Goal: Task Accomplishment & Management: Manage account settings

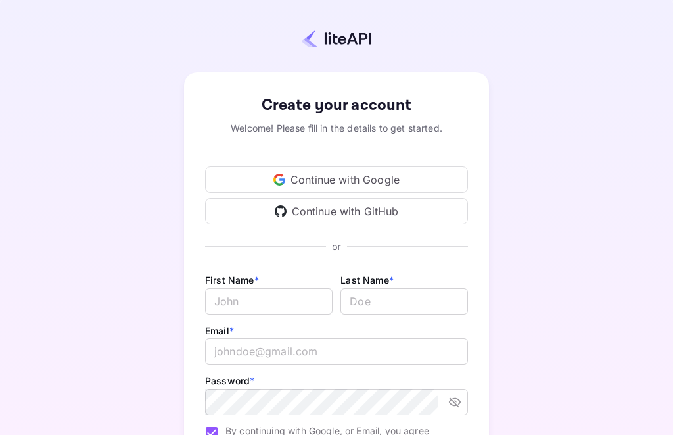
click at [379, 181] on div "Continue with Google" at bounding box center [336, 179] width 263 height 26
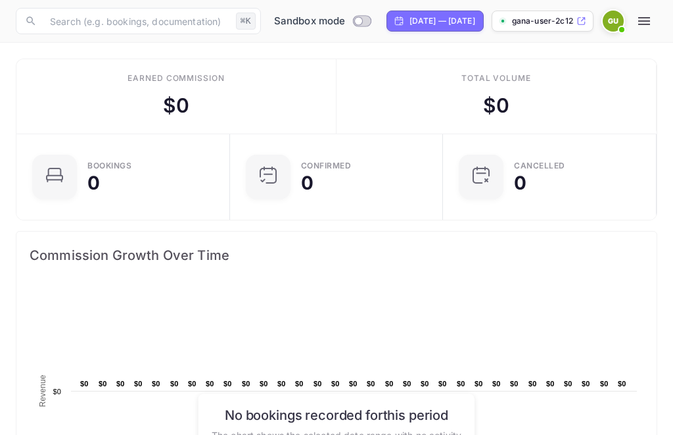
click at [620, 23] on span at bounding box center [621, 29] width 13 height 13
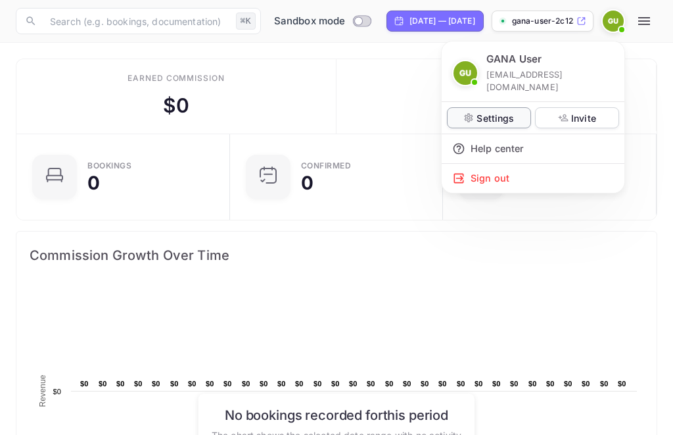
click at [508, 111] on p "Settings" at bounding box center [495, 118] width 37 height 14
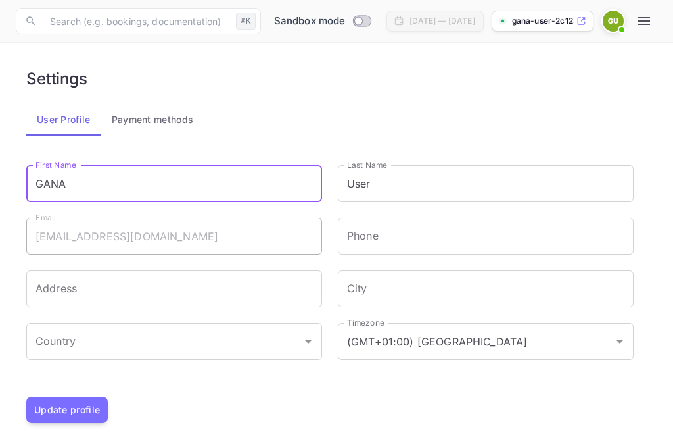
click at [245, 180] on input "GANA" at bounding box center [174, 183] width 296 height 37
type input "Satori"
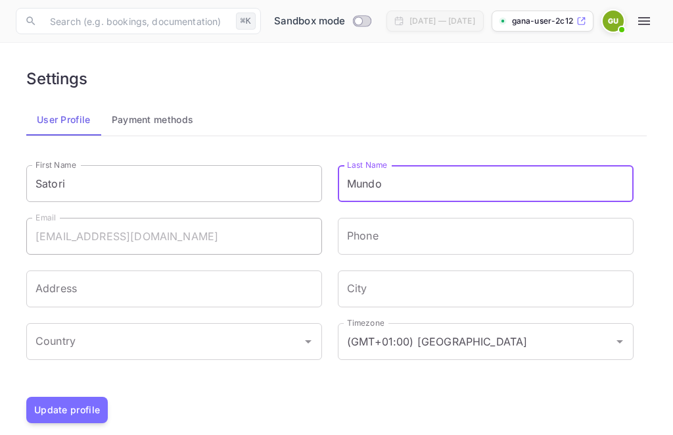
type input "Mundo"
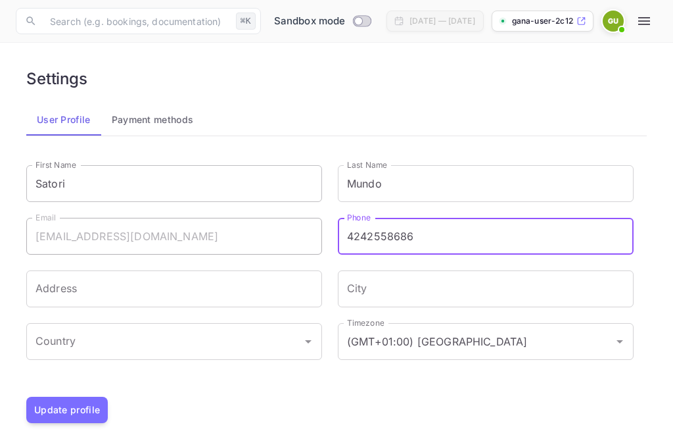
type input "4242558686"
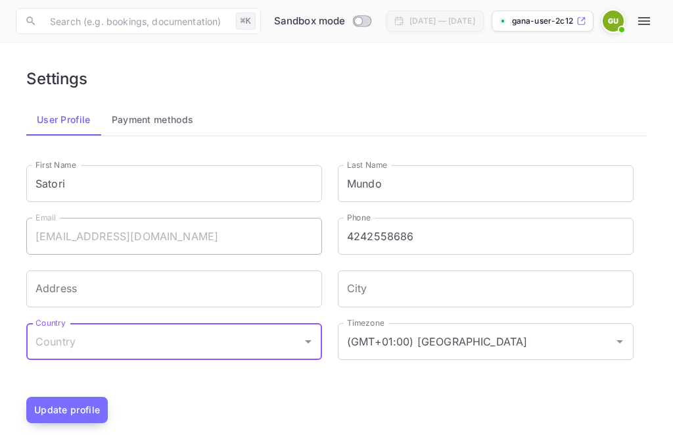
click at [85, 408] on button "Update profile" at bounding box center [67, 409] width 82 height 26
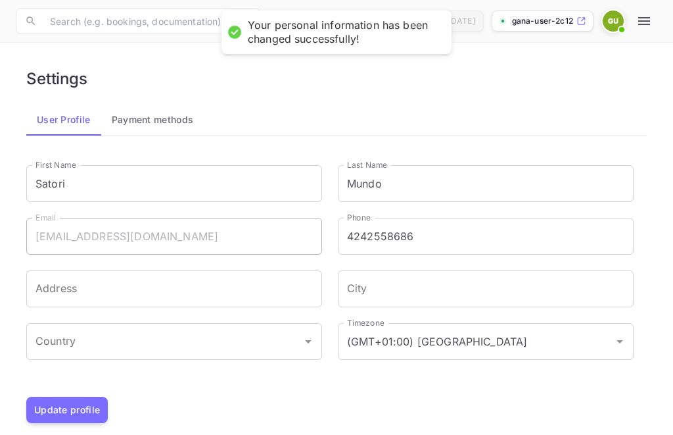
click at [166, 131] on button "Payment methods" at bounding box center [152, 120] width 103 height 32
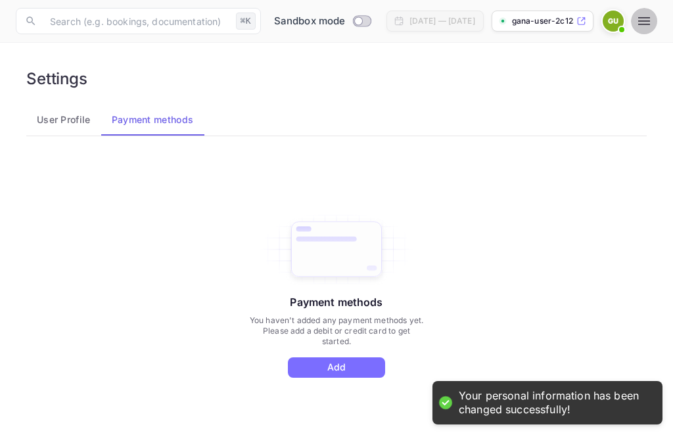
click at [649, 23] on icon "button" at bounding box center [644, 21] width 16 height 16
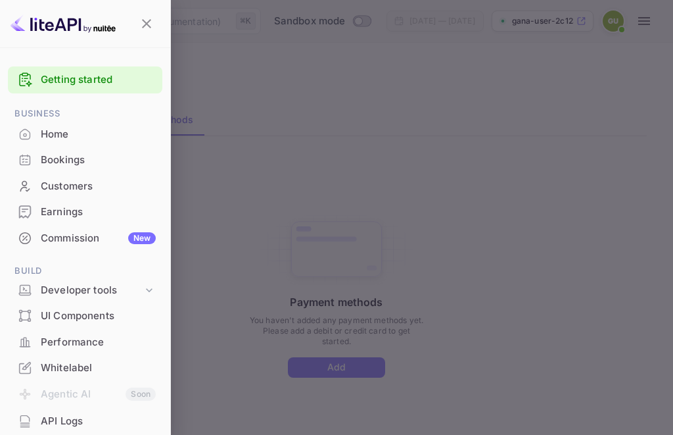
click at [130, 118] on span "Business" at bounding box center [85, 114] width 155 height 14
click at [128, 131] on div "Home" at bounding box center [98, 134] width 115 height 15
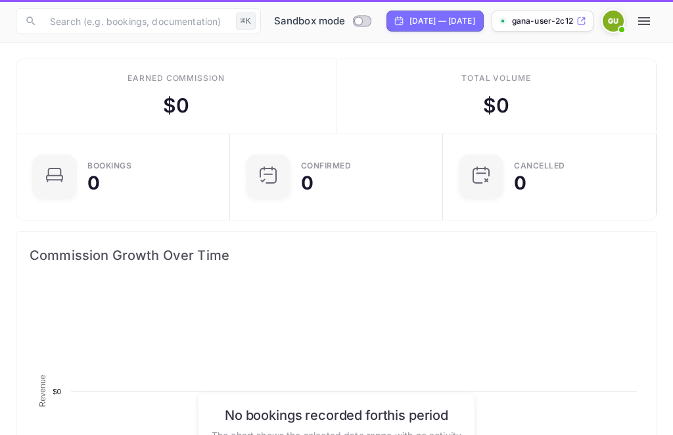
scroll to position [214, 314]
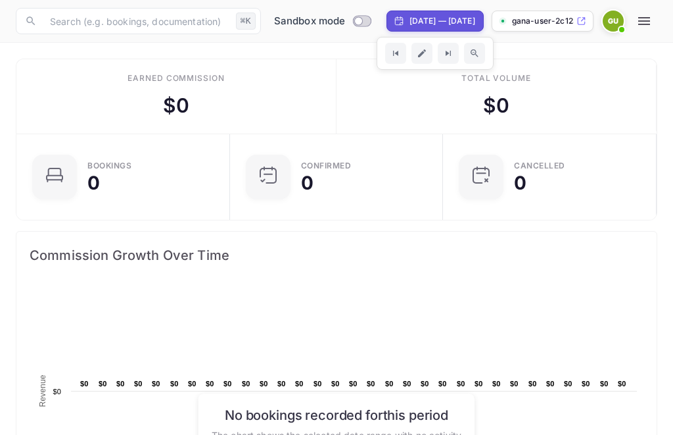
click at [567, 26] on p "gana-user-2c123.nuitee..." at bounding box center [543, 21] width 62 height 12
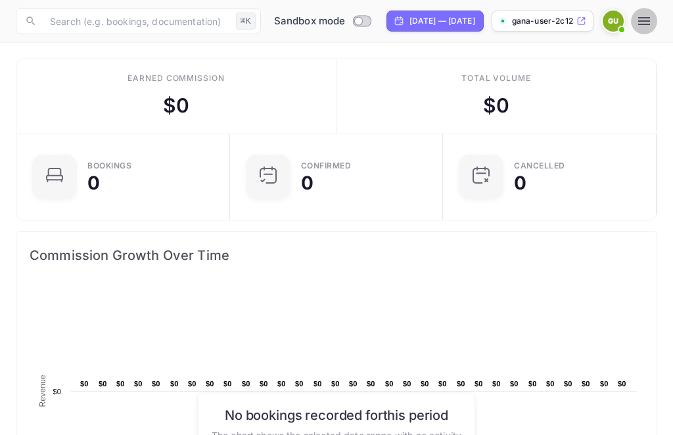
click at [643, 12] on button "button" at bounding box center [644, 21] width 26 height 26
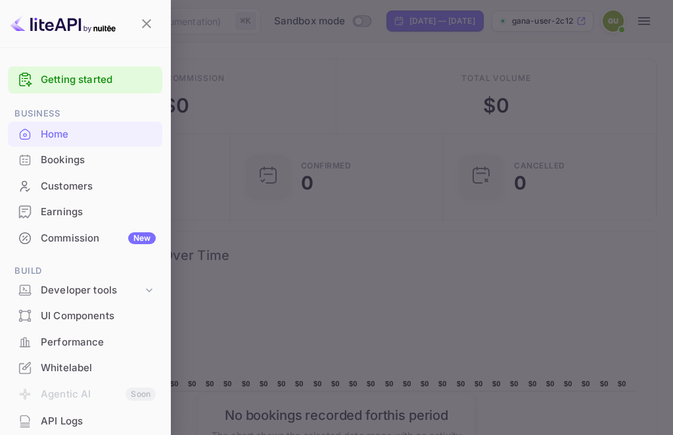
drag, startPoint x: 83, startPoint y: 271, endPoint x: 84, endPoint y: 226, distance: 45.4
click at [84, 237] on ul "Getting started Business Home Bookings Customers Earnings Commission New Build …" at bounding box center [85, 336] width 155 height 550
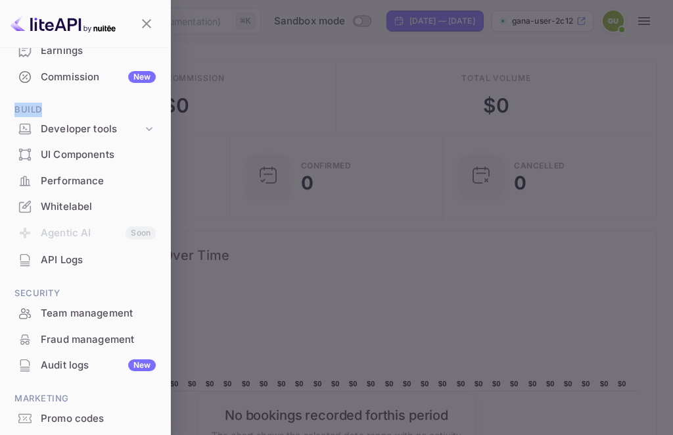
scroll to position [180, 0]
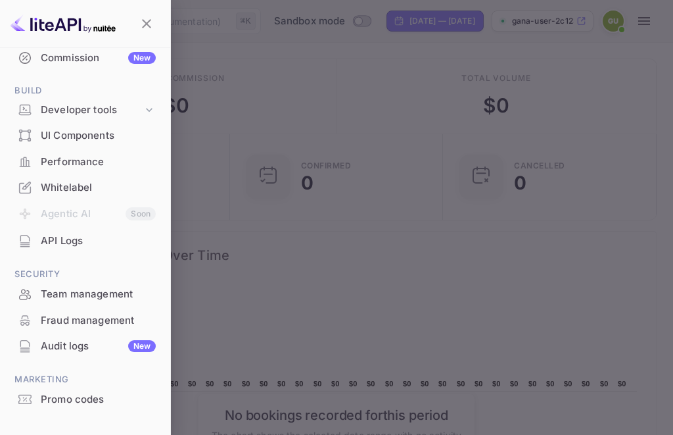
click at [353, 148] on div at bounding box center [336, 217] width 673 height 435
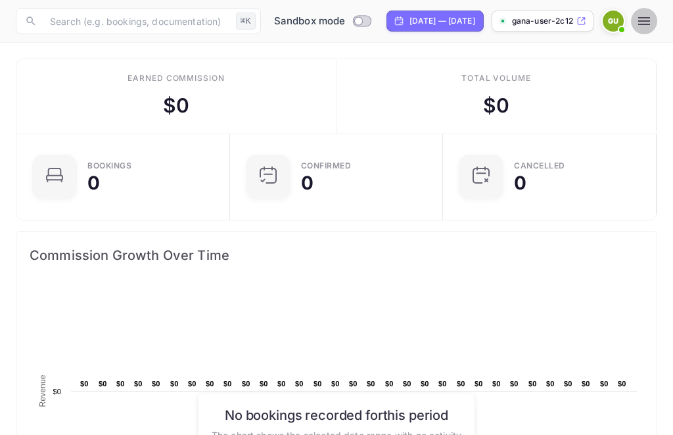
click at [646, 19] on icon "button" at bounding box center [644, 21] width 16 height 16
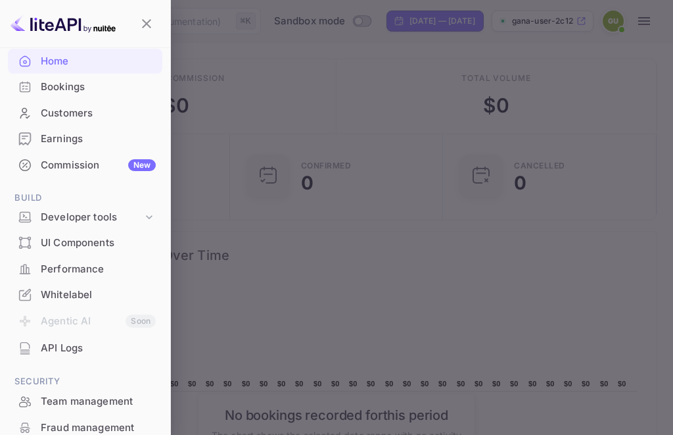
scroll to position [0, 0]
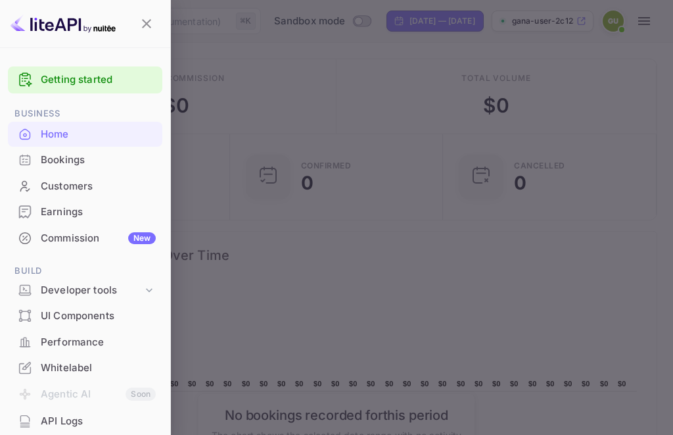
click at [206, 53] on div at bounding box center [336, 217] width 673 height 435
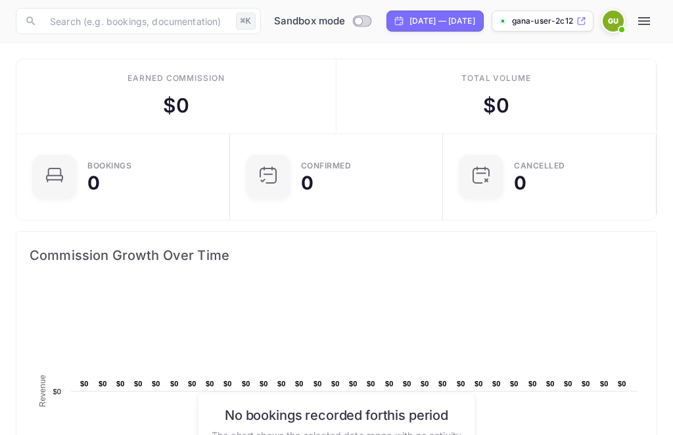
click at [636, 18] on icon "button" at bounding box center [644, 21] width 16 height 16
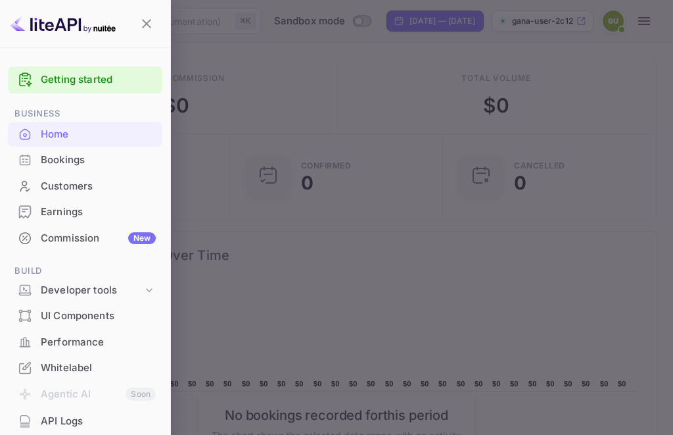
click at [617, 20] on div at bounding box center [336, 217] width 673 height 435
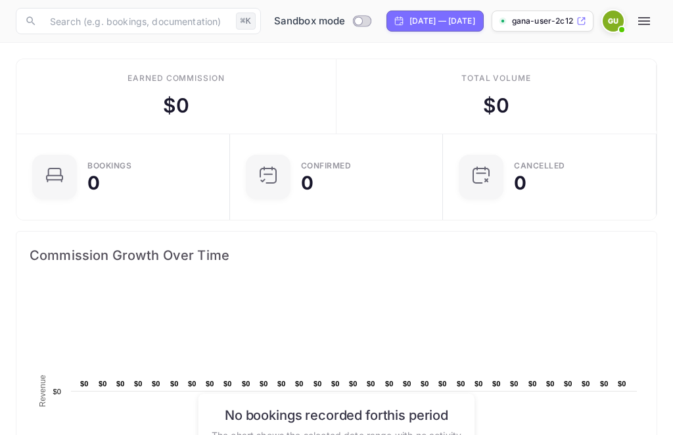
click at [617, 27] on span at bounding box center [621, 29] width 13 height 13
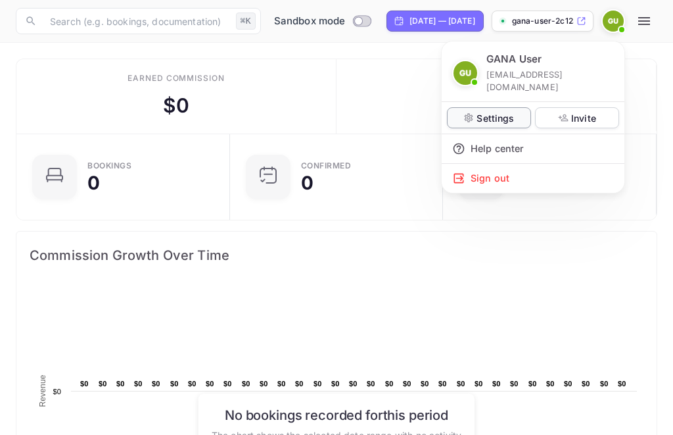
click at [510, 111] on p "Settings" at bounding box center [495, 118] width 37 height 14
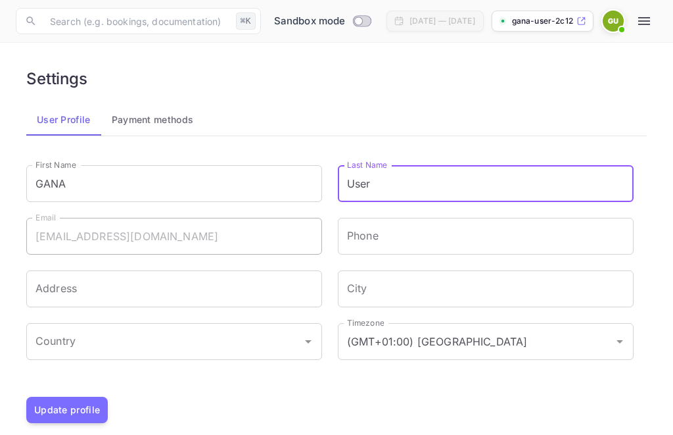
click at [367, 182] on input "User" at bounding box center [486, 183] width 296 height 37
click at [224, 184] on input "GANA" at bounding box center [174, 183] width 296 height 37
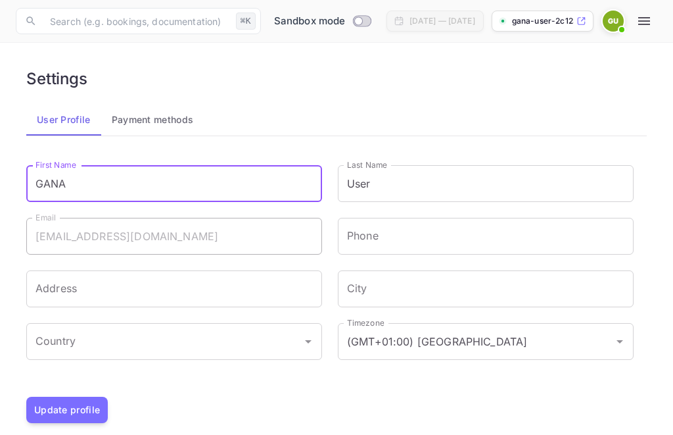
click at [224, 184] on input "GANA" at bounding box center [174, 183] width 296 height 37
type input "Satori"
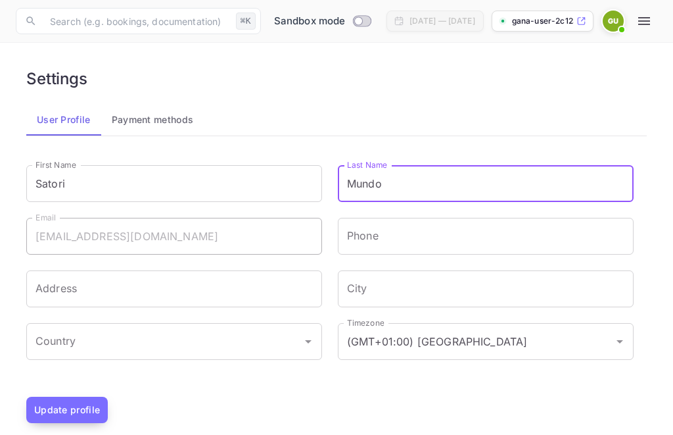
type input "Mundo"
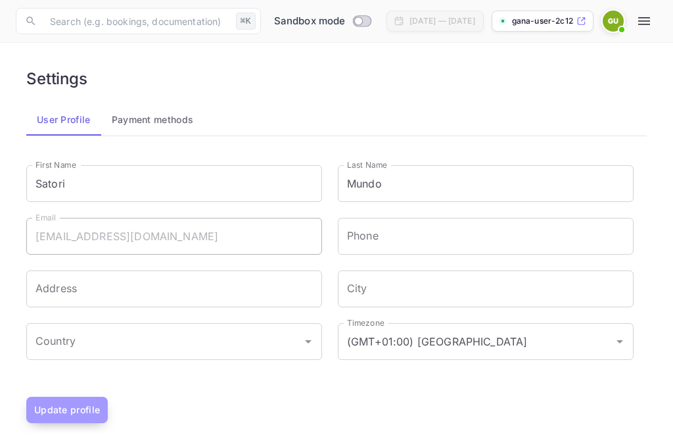
click at [83, 420] on button "Update profile" at bounding box center [67, 409] width 82 height 26
